Goal: Information Seeking & Learning: Understand process/instructions

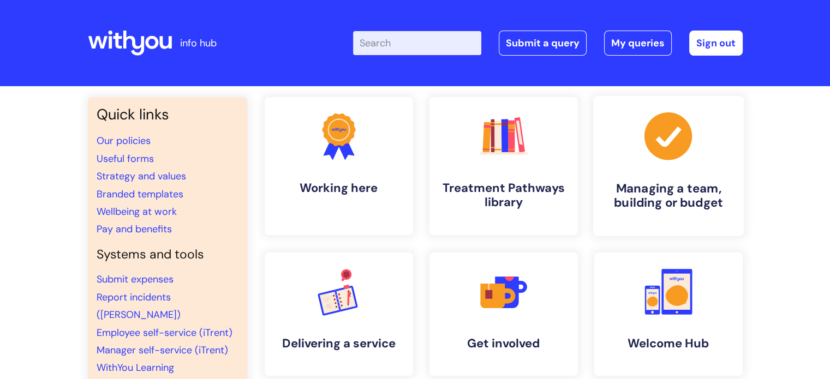
click at [632, 148] on link ".cls-1{fill:#a53144;stroke-width:0px;} Managing a team, building or budget" at bounding box center [668, 166] width 151 height 140
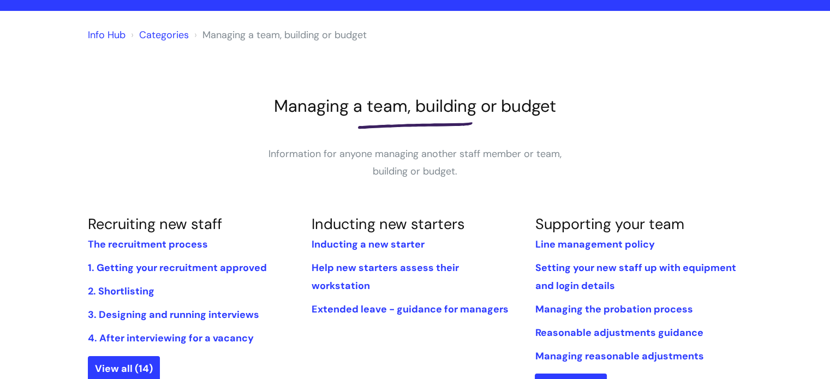
scroll to position [218, 0]
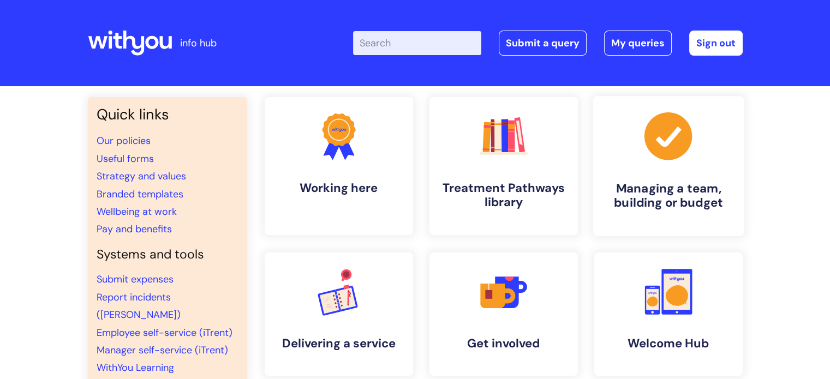
click at [656, 158] on icon ".cls-1{fill:#a53144;stroke-width:0px;}" at bounding box center [668, 136] width 54 height 54
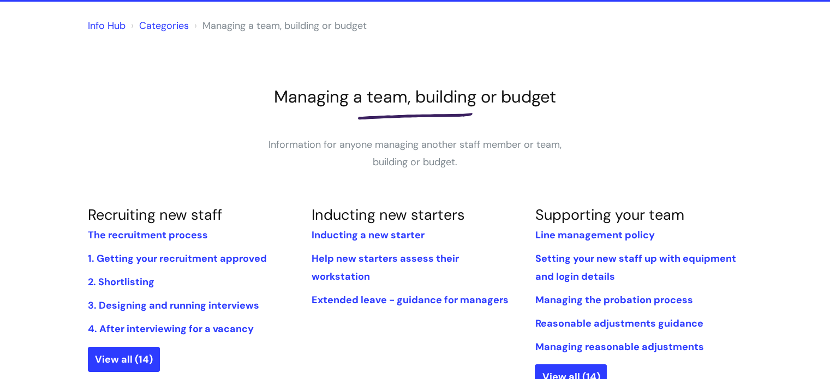
scroll to position [164, 0]
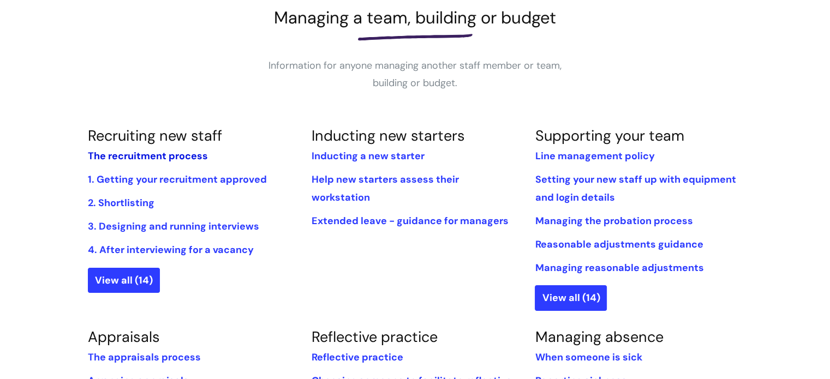
click at [189, 154] on link "The recruitment process" at bounding box center [148, 156] width 120 height 13
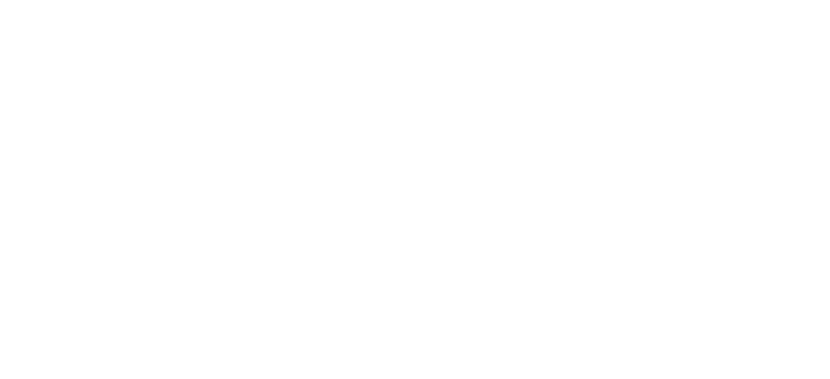
scroll to position [546, 0]
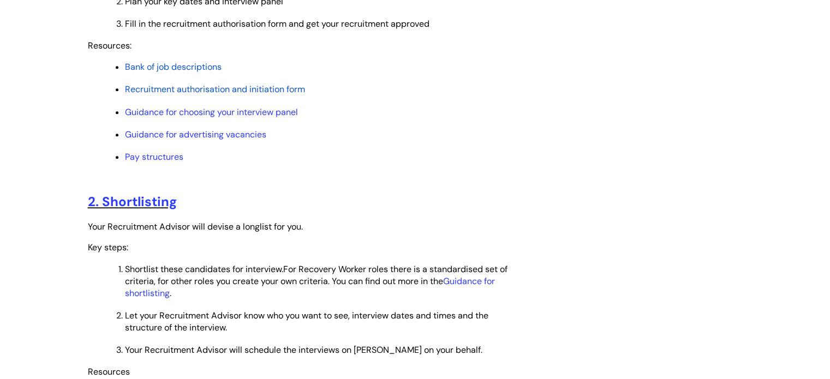
click at [201, 91] on span "Recruitment authorisation and initiation form" at bounding box center [215, 89] width 180 height 11
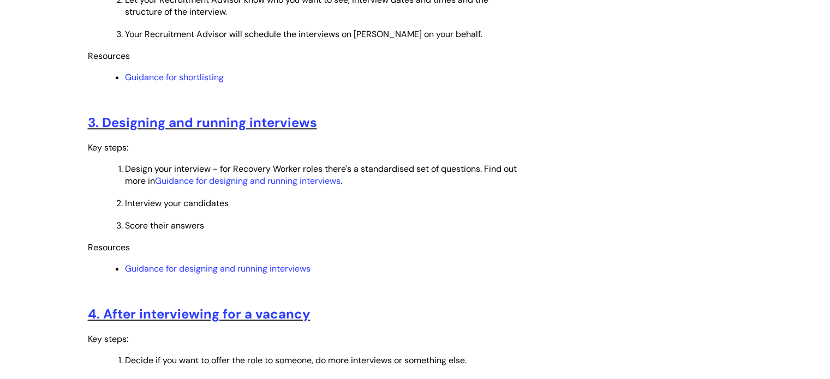
scroll to position [928, 0]
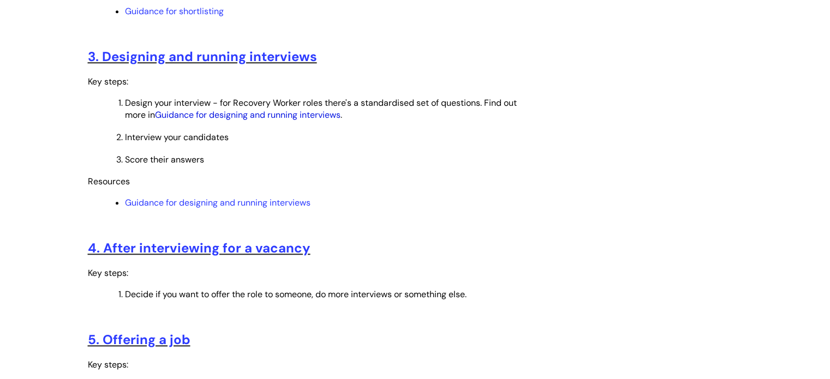
click at [267, 120] on link "Guidance for designing and running interviews" at bounding box center [248, 114] width 186 height 11
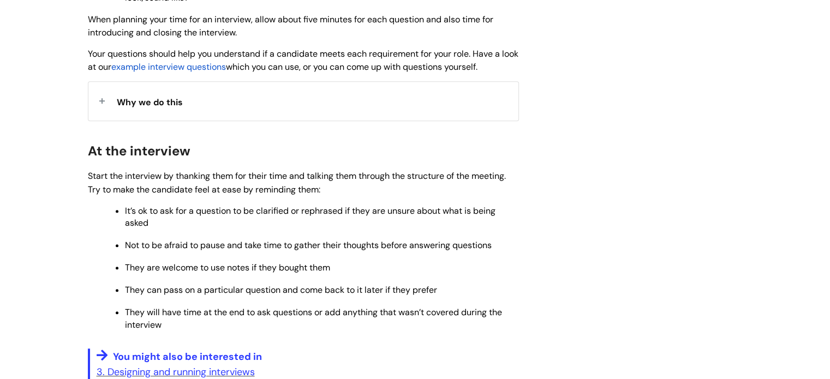
scroll to position [819, 0]
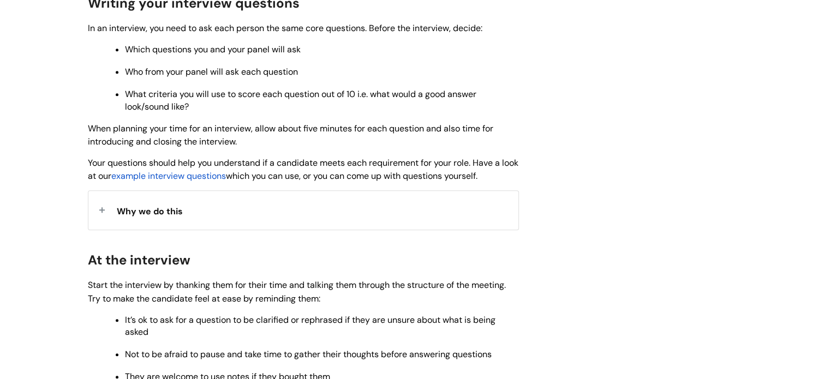
click at [213, 180] on span "example interview questions" at bounding box center [168, 175] width 115 height 11
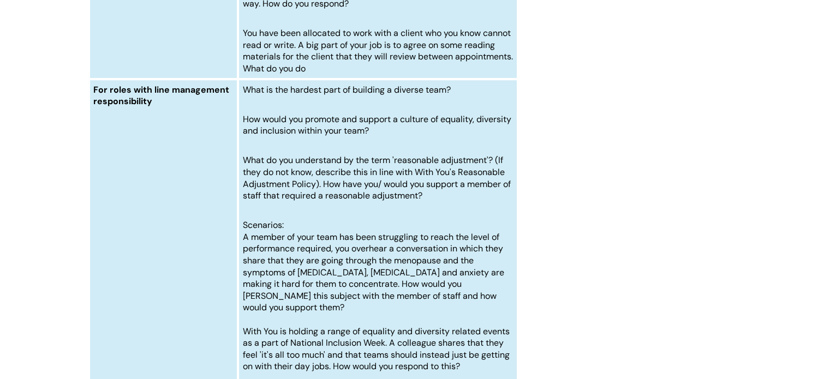
scroll to position [5131, 0]
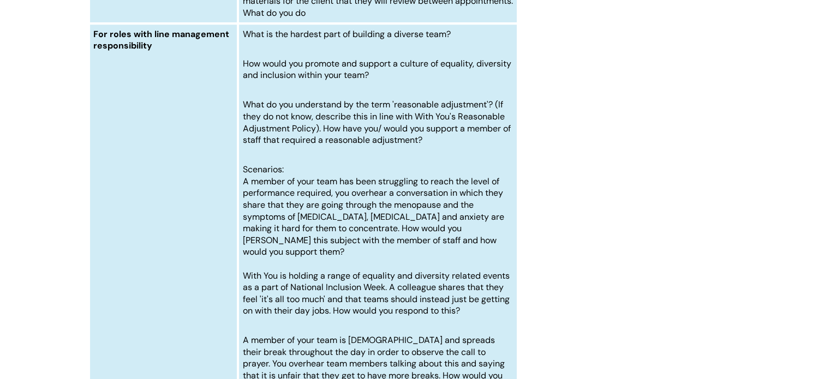
drag, startPoint x: 243, startPoint y: 93, endPoint x: 420, endPoint y: 111, distance: 177.8
click at [420, 111] on td "What is the hardest part of building a diverse team? How would you promote and …" at bounding box center [377, 210] width 279 height 375
copy span
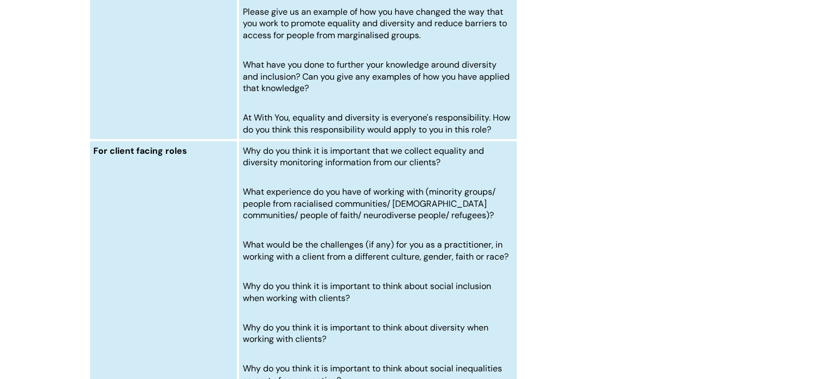
scroll to position [4312, 0]
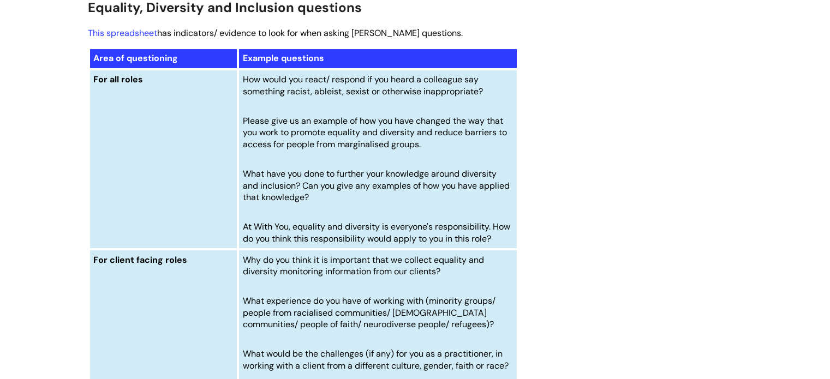
drag, startPoint x: 245, startPoint y: 108, endPoint x: 498, endPoint y: 118, distance: 253.5
click at [498, 97] on p "How would you react/ respond if you heard a colleague say something racist, abl…" at bounding box center [378, 85] width 270 height 23
copy span "How would you react/ respond if you heard a colleague say something racist, abl…"
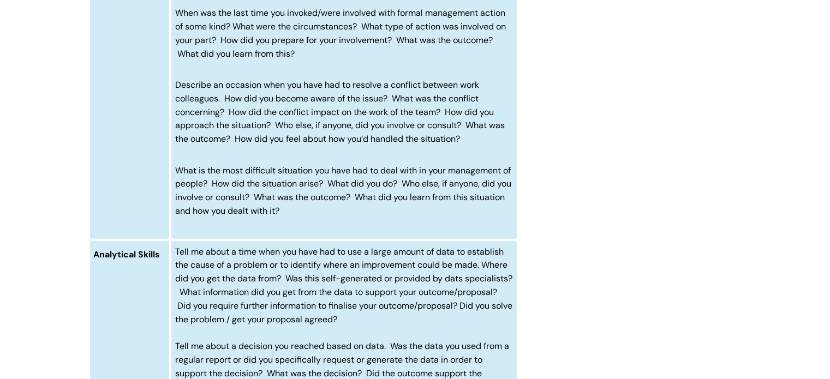
scroll to position [2784, 0]
